Goal: Task Accomplishment & Management: Use online tool/utility

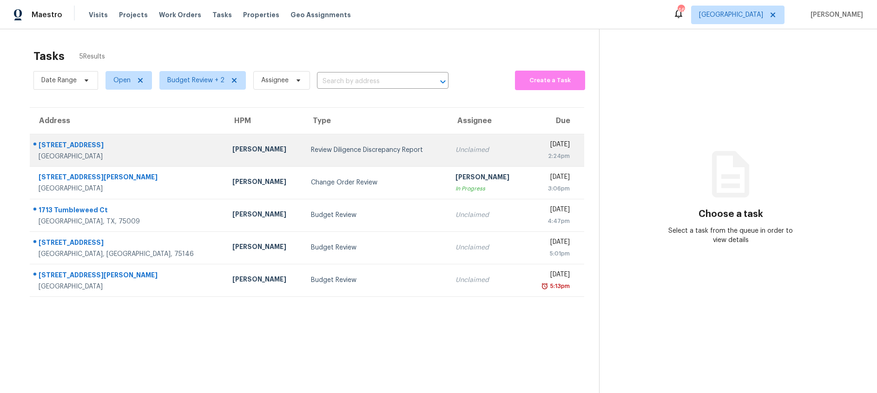
click at [303, 152] on td "Review Diligence Discrepancy Report" at bounding box center [375, 150] width 145 height 33
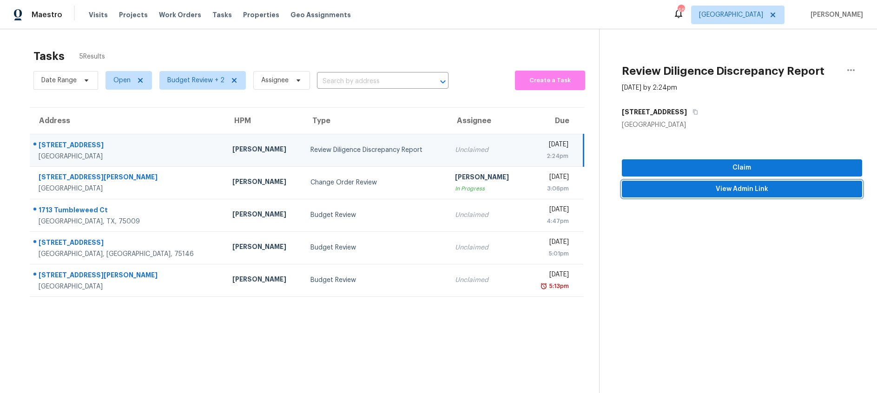
click at [671, 188] on span "View Admin Link" at bounding box center [741, 190] width 225 height 12
click at [337, 152] on div "Review Diligence Discrepancy Report" at bounding box center [375, 149] width 130 height 9
click at [675, 169] on span "Claim" at bounding box center [741, 168] width 225 height 12
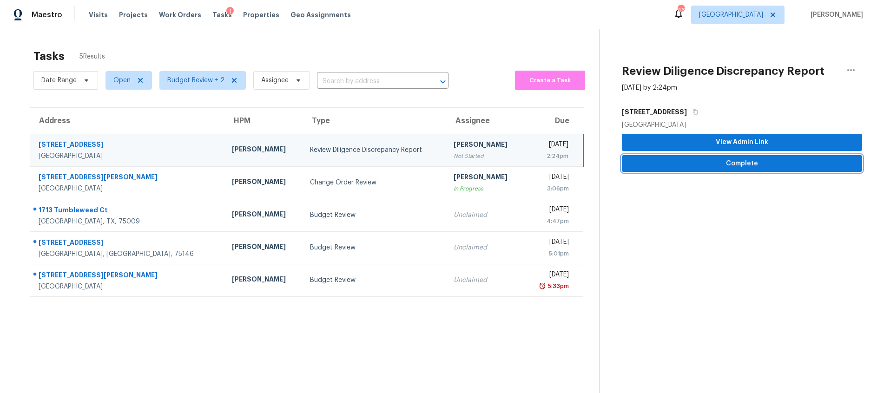
click at [665, 166] on span "Complete" at bounding box center [741, 164] width 225 height 12
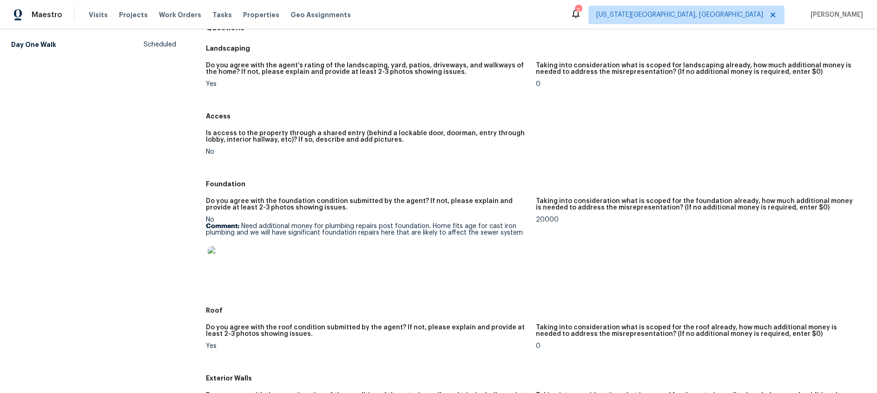
scroll to position [103, 0]
click at [223, 263] on img at bounding box center [223, 261] width 30 height 30
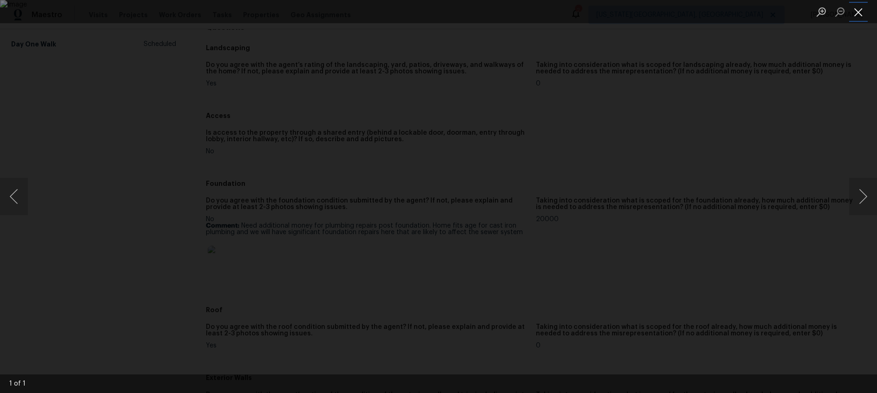
click at [860, 13] on button "Close lightbox" at bounding box center [858, 12] width 19 height 16
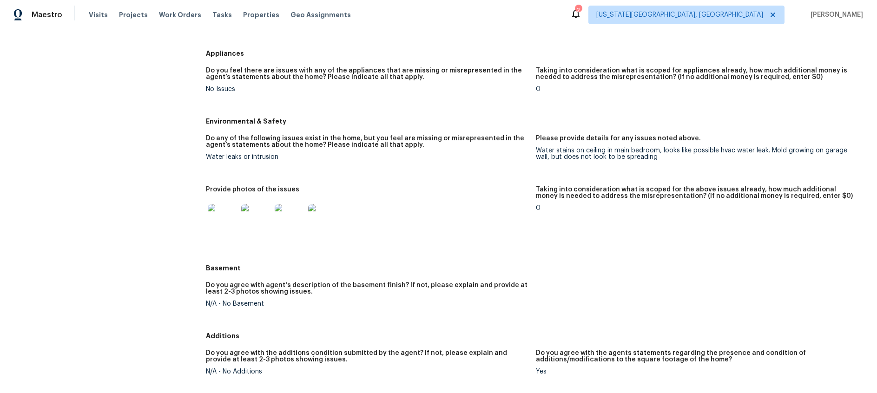
scroll to position [818, 0]
click at [228, 216] on img at bounding box center [223, 219] width 30 height 30
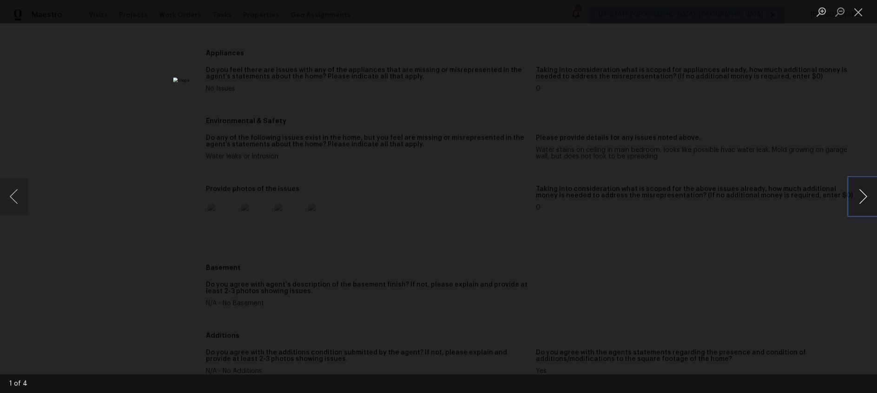
click at [865, 197] on button "Next image" at bounding box center [863, 196] width 28 height 37
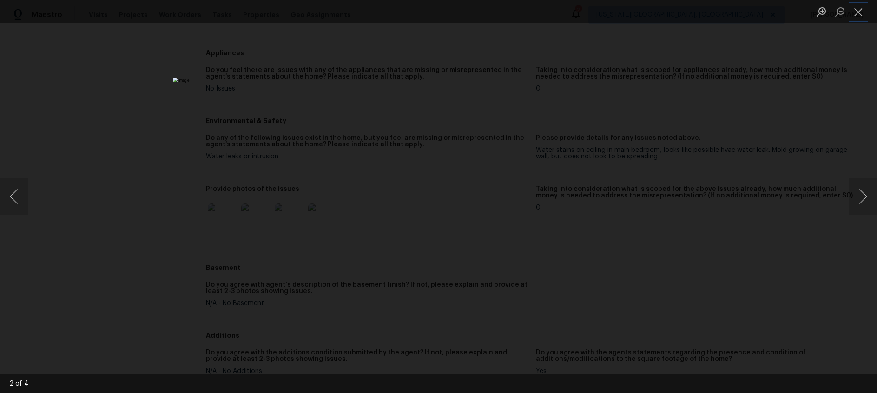
drag, startPoint x: 856, startPoint y: 17, endPoint x: 850, endPoint y: 20, distance: 6.5
click at [856, 17] on button "Close lightbox" at bounding box center [858, 12] width 19 height 16
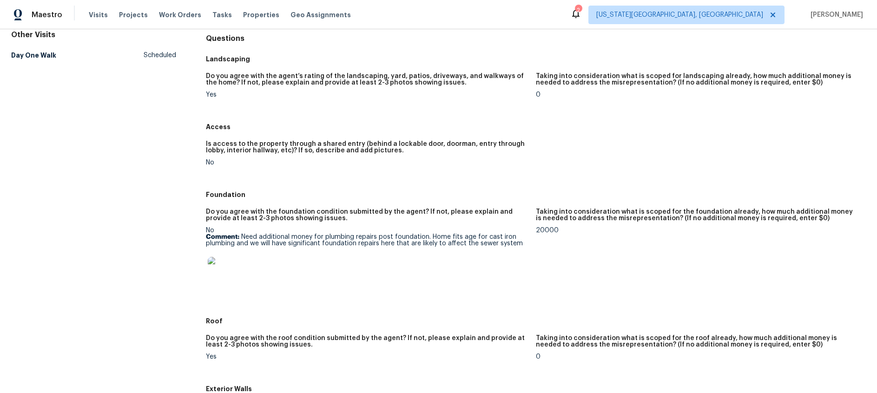
scroll to position [108, 0]
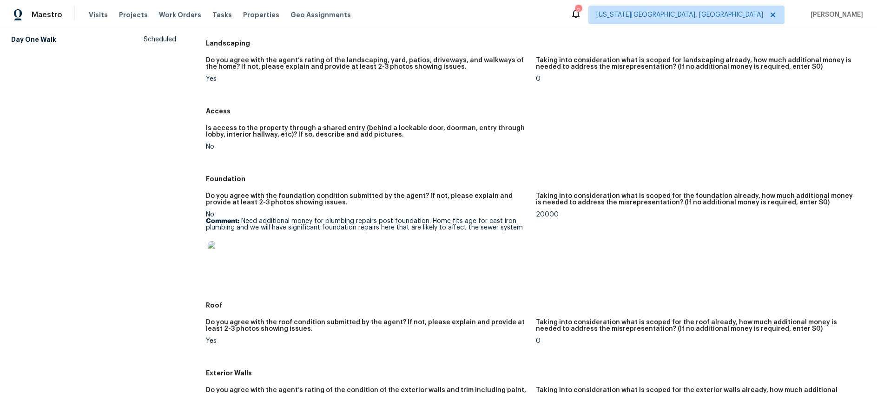
click at [224, 252] on img at bounding box center [223, 256] width 30 height 30
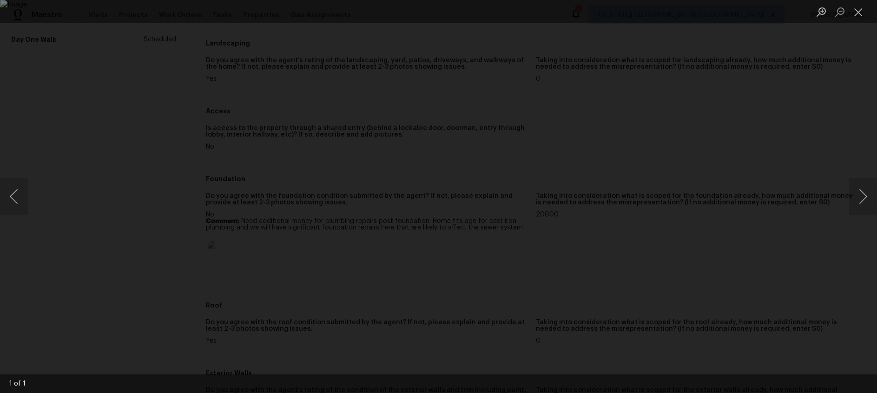
click at [763, 219] on div "Lightbox" at bounding box center [438, 196] width 877 height 393
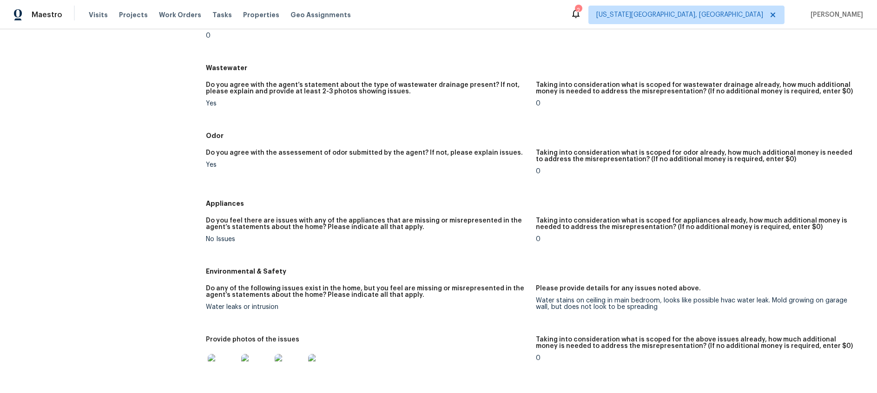
scroll to position [712, 0]
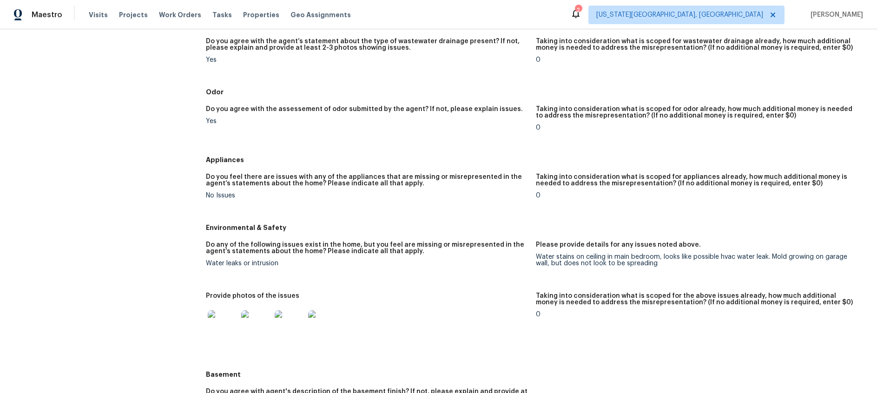
click at [221, 325] on img at bounding box center [223, 325] width 30 height 30
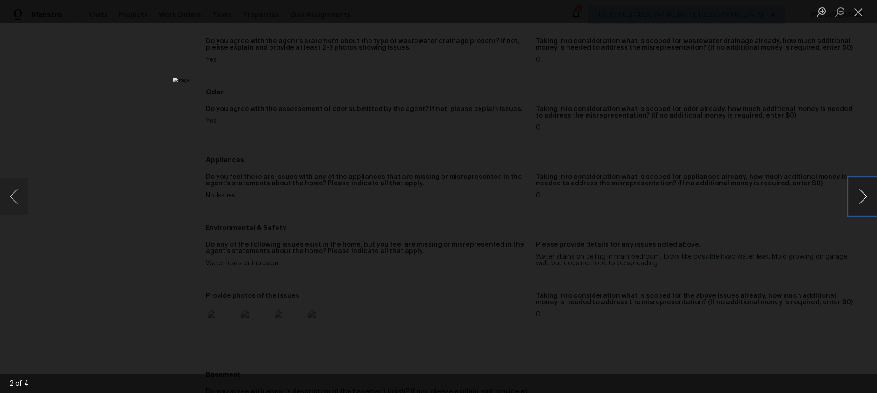
click at [867, 195] on button "Next image" at bounding box center [863, 196] width 28 height 37
click at [764, 194] on div "Lightbox" at bounding box center [438, 196] width 877 height 393
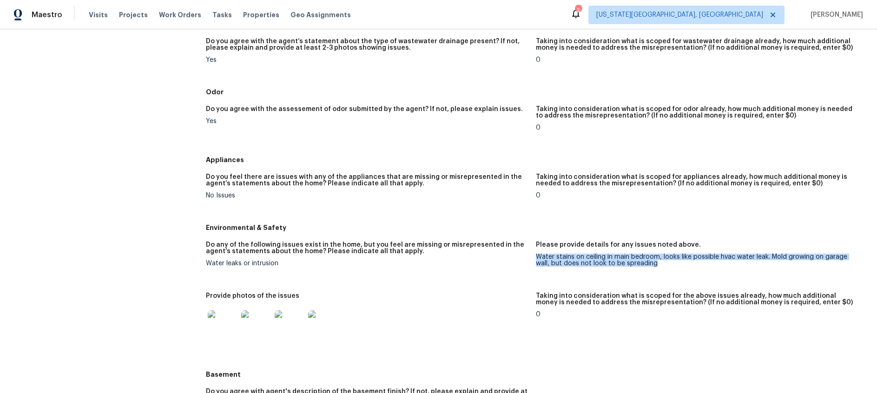
drag, startPoint x: 539, startPoint y: 256, endPoint x: 667, endPoint y: 264, distance: 128.5
click at [667, 264] on div "Water stains on ceiling in main bedroom, looks like possible hvac water leak. M…" at bounding box center [697, 260] width 323 height 13
copy div "Water stains on ceiling in main bedroom, looks like possible hvac water leak. M…"
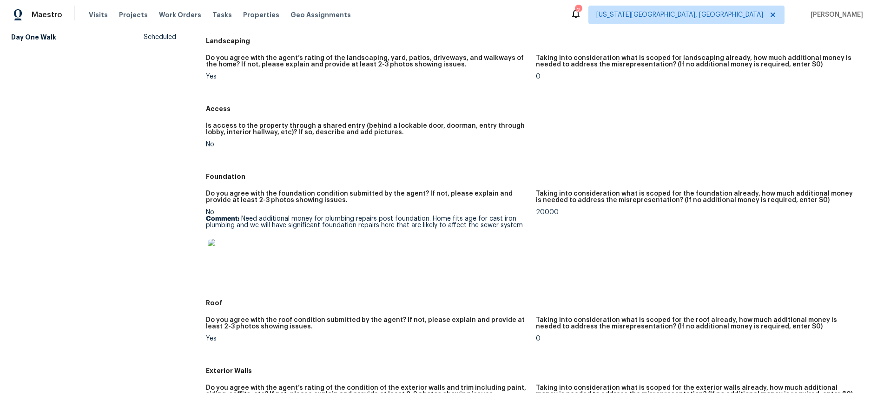
scroll to position [0, 0]
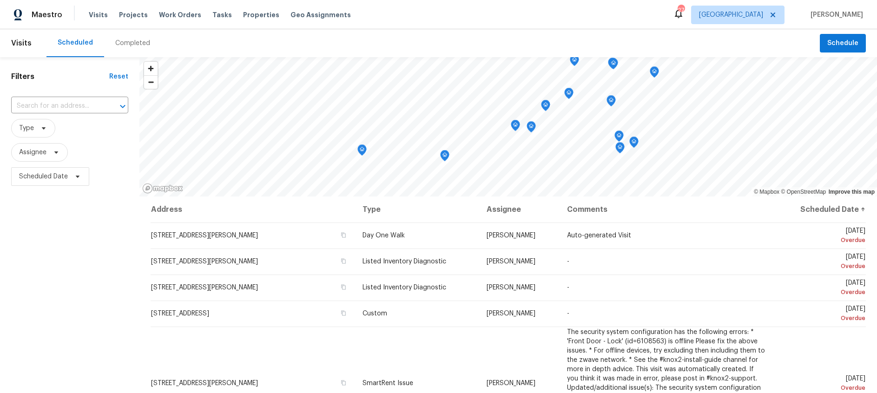
click at [127, 46] on div "Completed" at bounding box center [132, 43] width 35 height 9
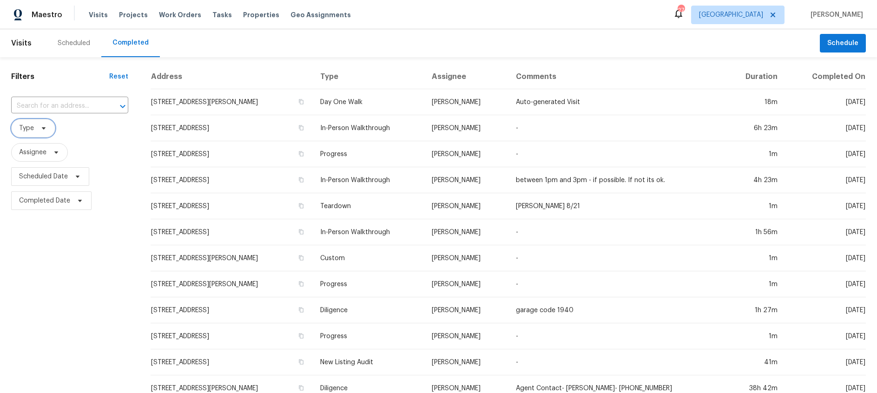
click at [44, 129] on icon at bounding box center [43, 128] width 7 height 7
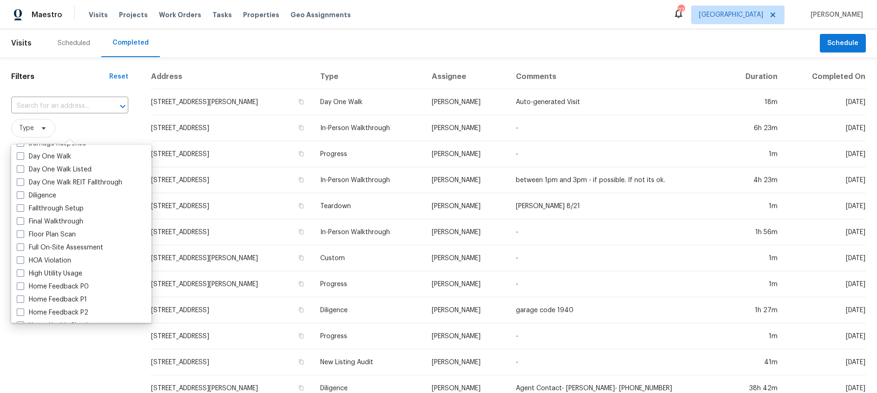
scroll to position [241, 0]
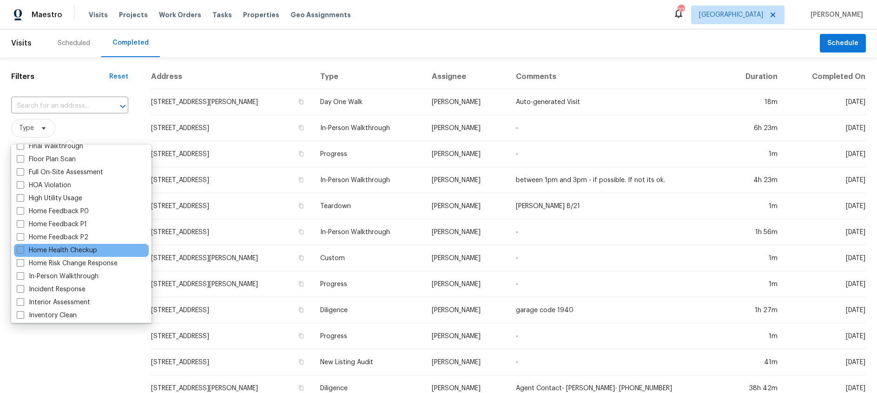
click at [18, 251] on span at bounding box center [20, 249] width 7 height 7
click at [18, 251] on input "Home Health Checkup" at bounding box center [20, 249] width 6 height 6
checkbox input "true"
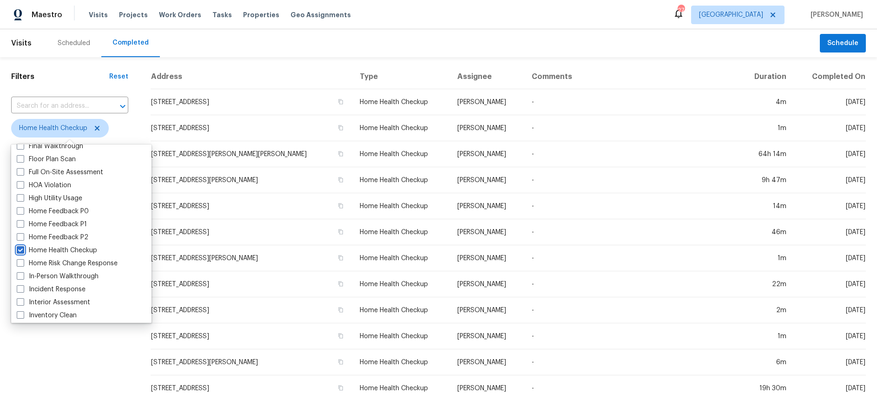
scroll to position [10, 0]
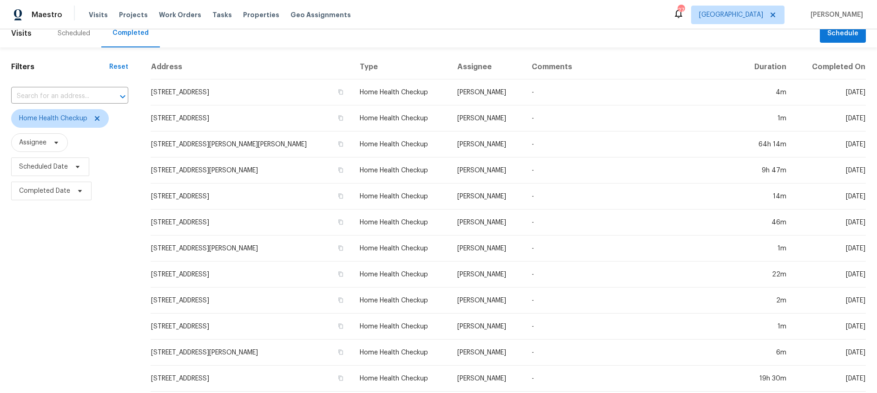
click at [90, 341] on div "Filters Reset ​ Home Health Checkup Assignee Scheduled Date Completed Date" at bounding box center [69, 335] width 139 height 577
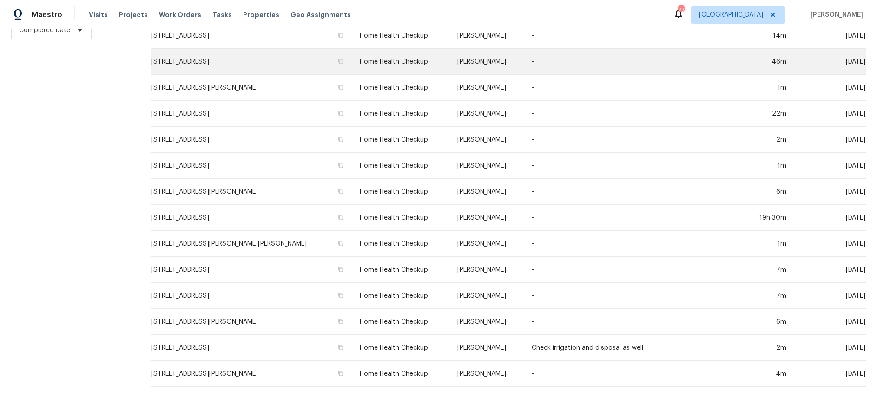
scroll to position [0, 0]
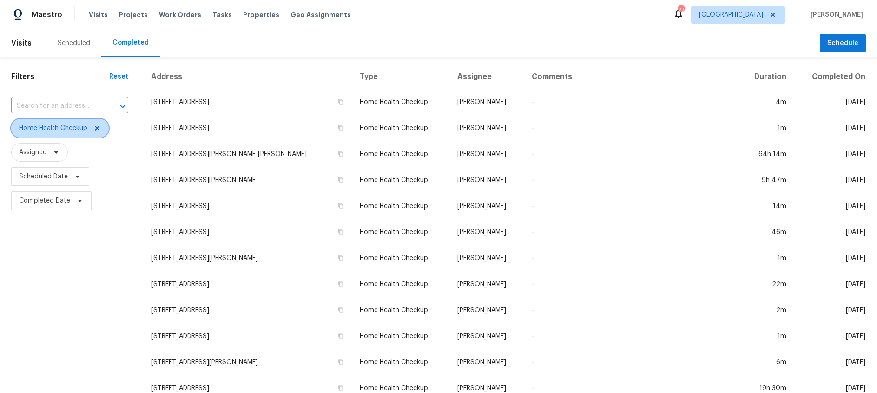
click at [96, 127] on icon at bounding box center [96, 128] width 7 height 7
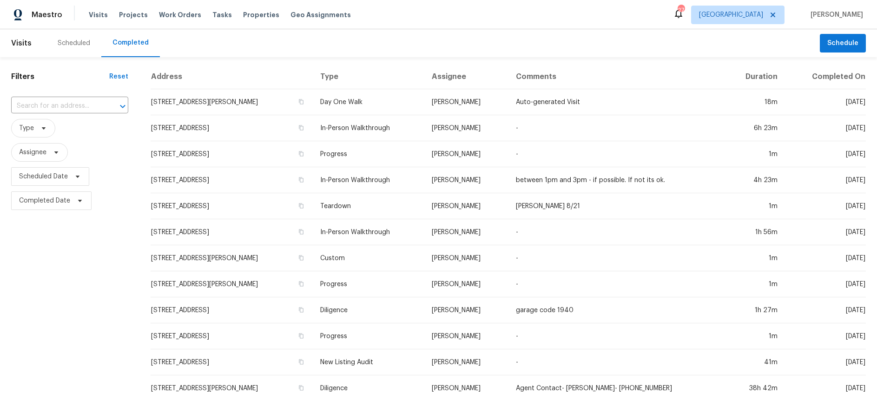
click at [82, 45] on div "Scheduled" at bounding box center [74, 43] width 33 height 9
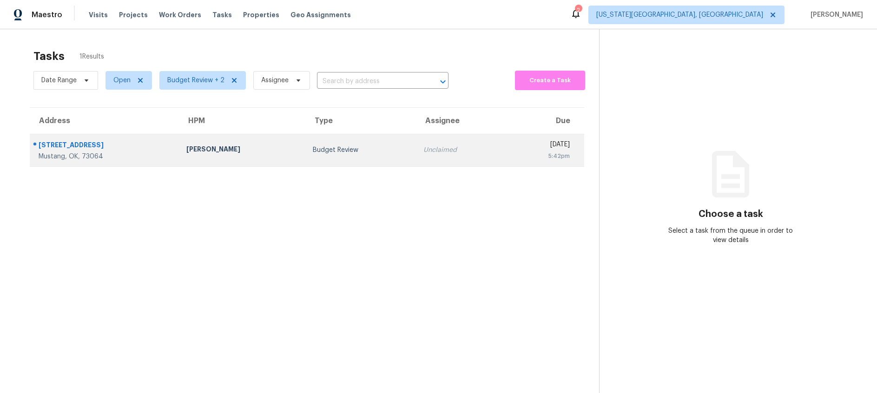
click at [313, 149] on div "Budget Review" at bounding box center [361, 149] width 96 height 9
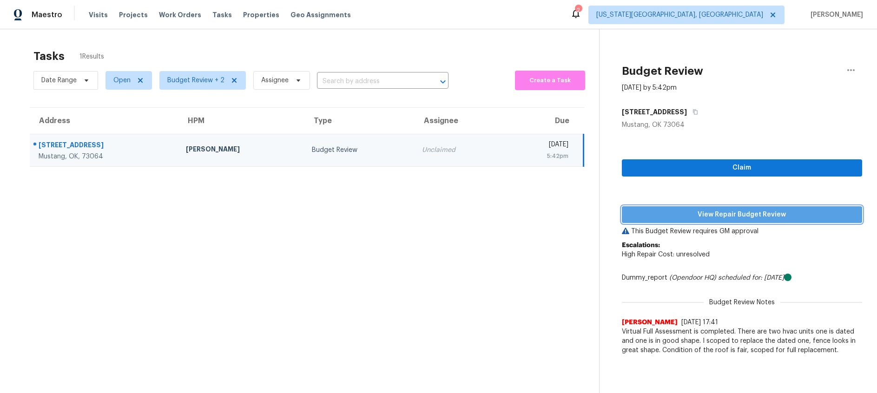
click at [712, 219] on span "View Repair Budget Review" at bounding box center [741, 215] width 225 height 12
